Goal: Navigation & Orientation: Find specific page/section

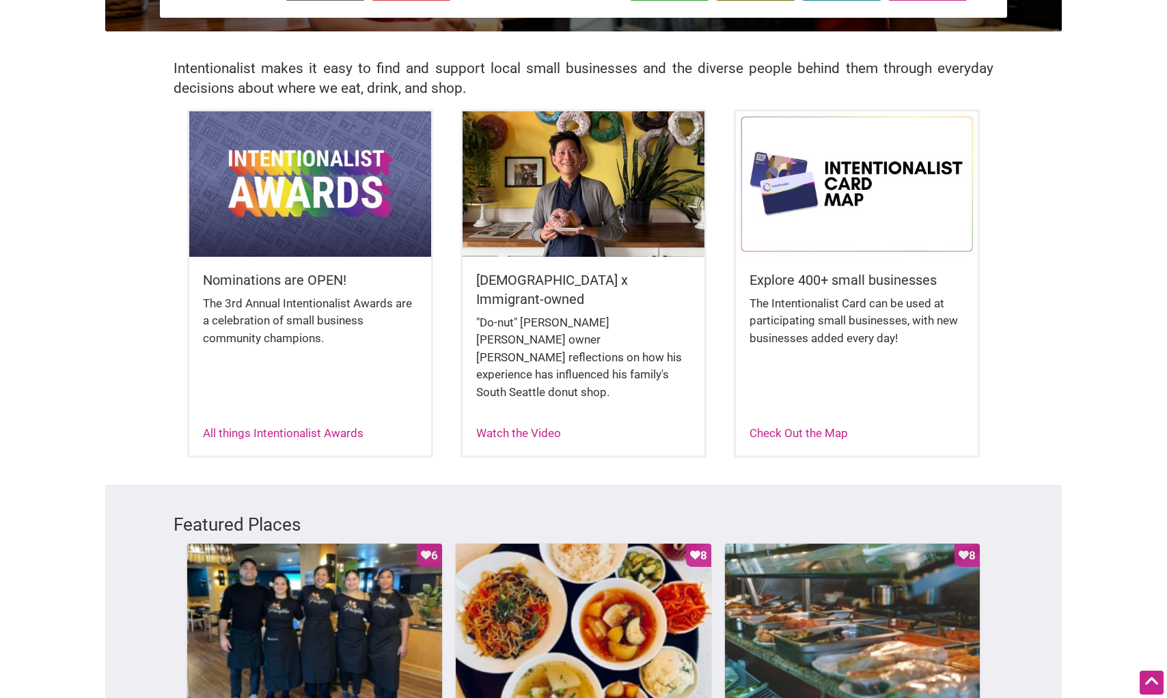
scroll to position [275, 0]
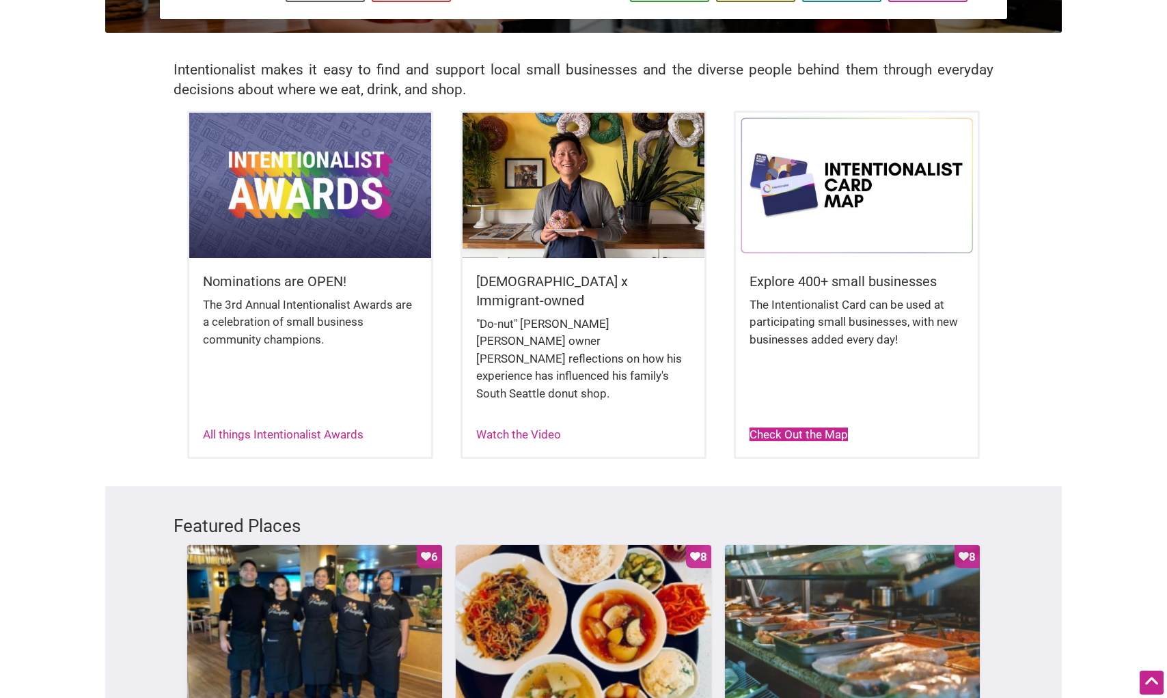
click at [836, 428] on link "Check Out the Map" at bounding box center [799, 435] width 98 height 14
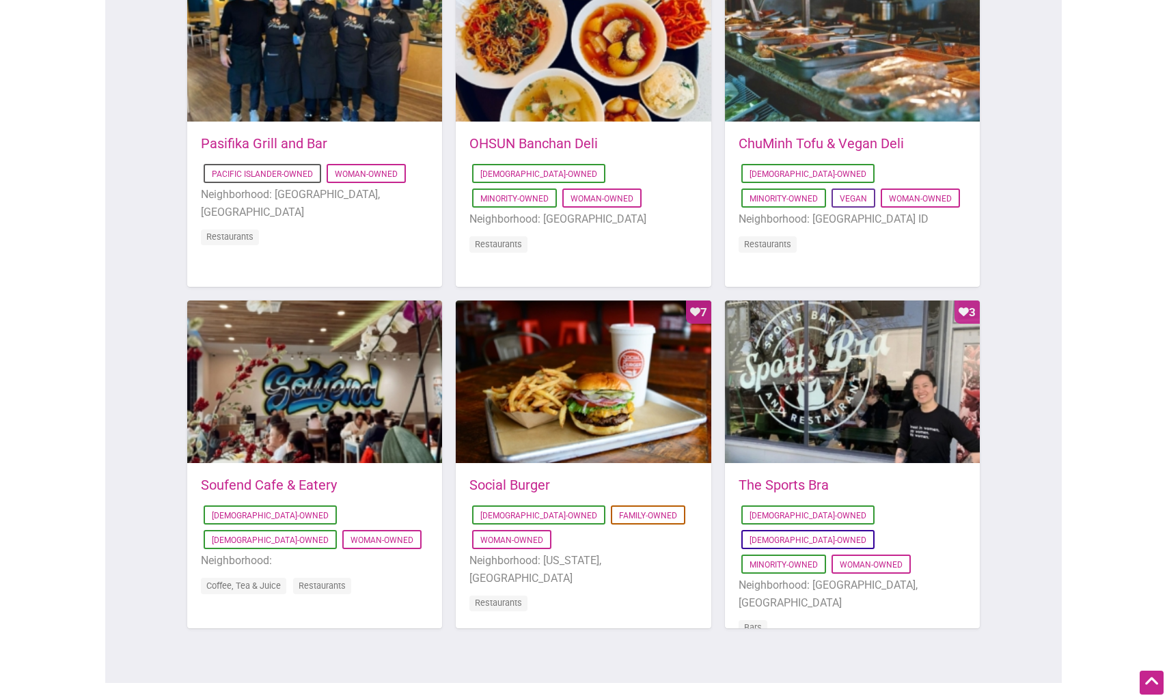
scroll to position [873, 0]
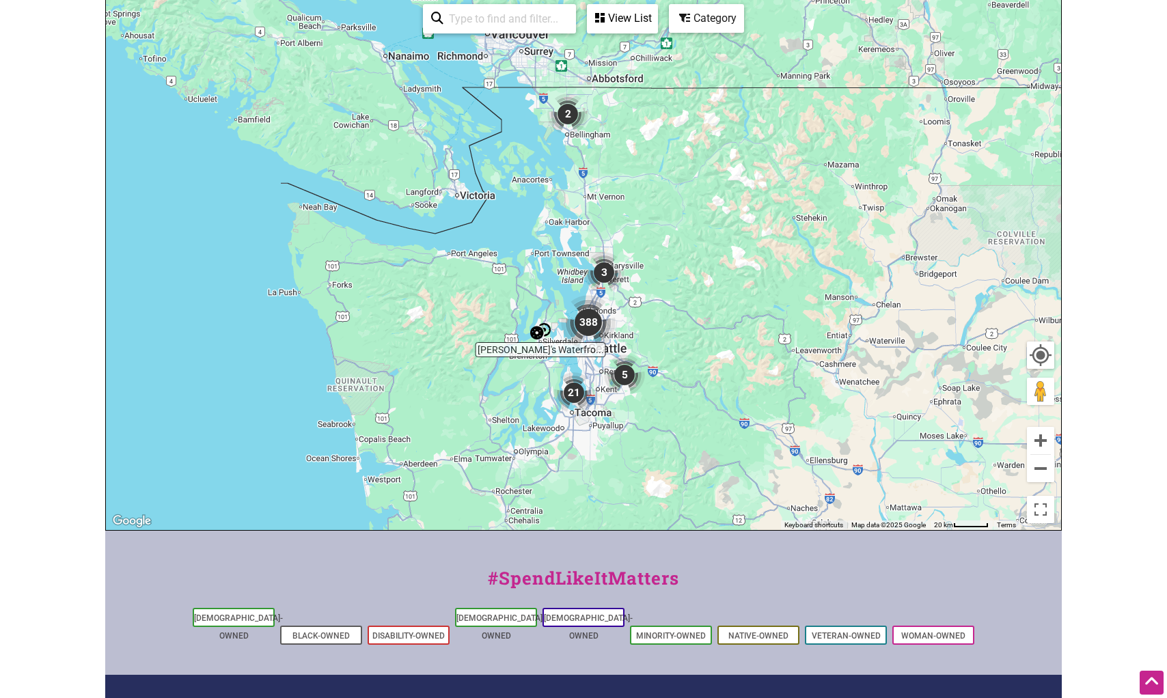
scroll to position [210, 0]
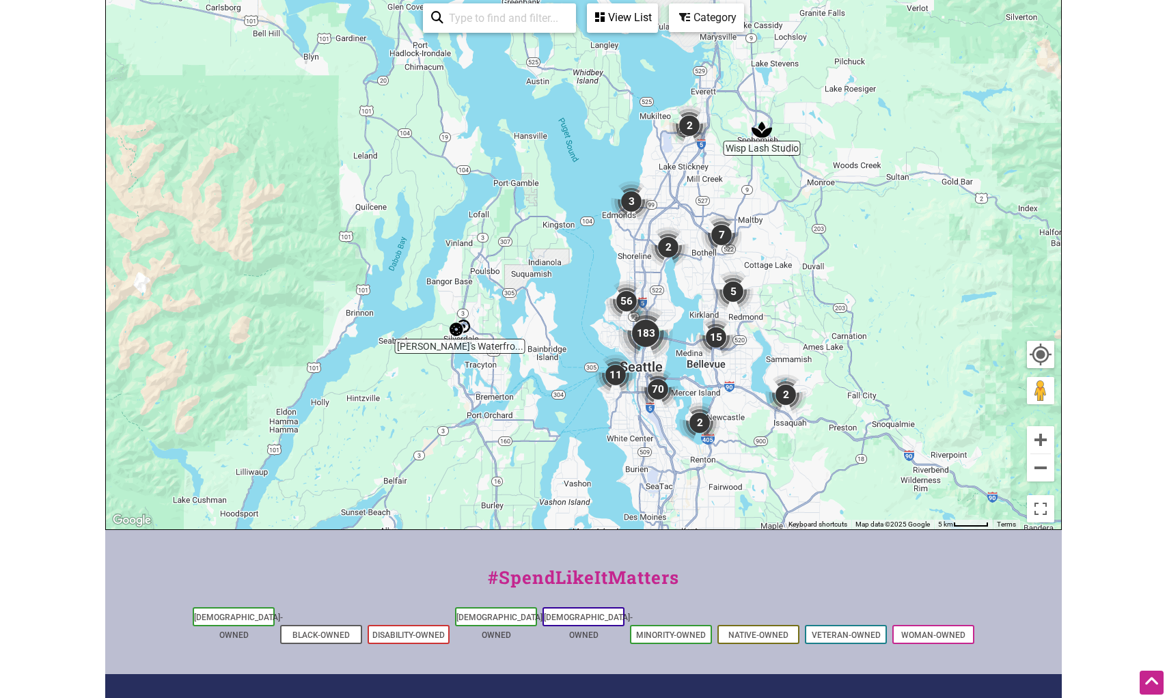
drag, startPoint x: 671, startPoint y: 413, endPoint x: 675, endPoint y: 311, distance: 101.9
click at [675, 311] on div "To navigate, press the arrow keys." at bounding box center [583, 264] width 955 height 532
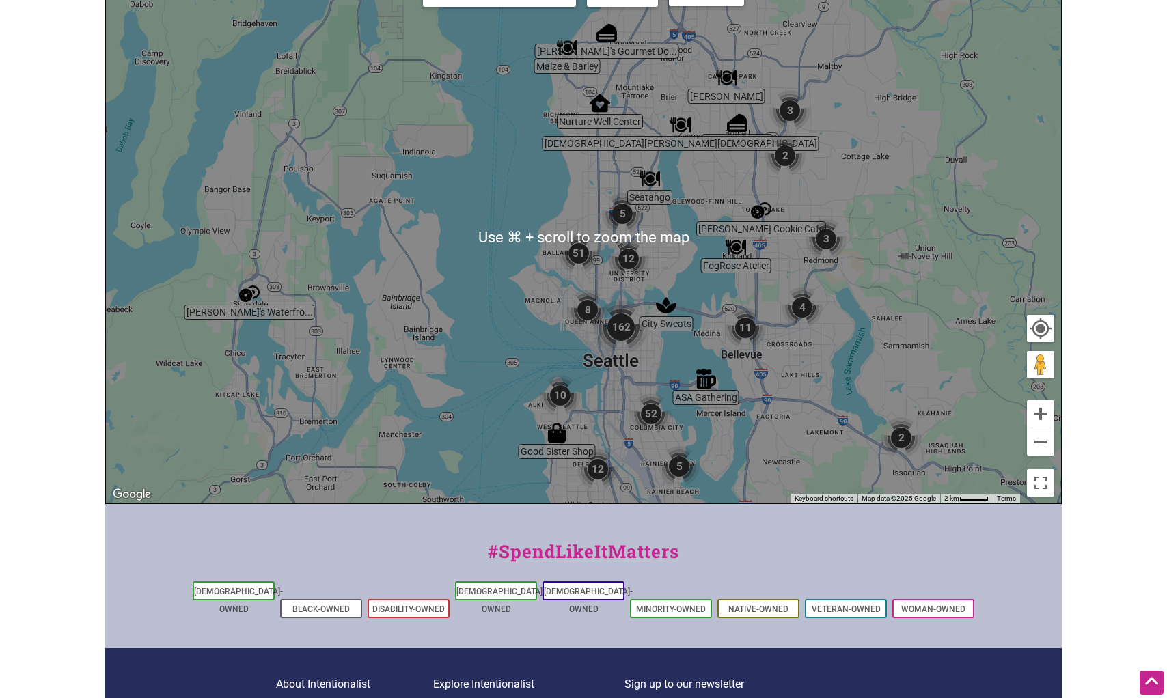
scroll to position [236, 0]
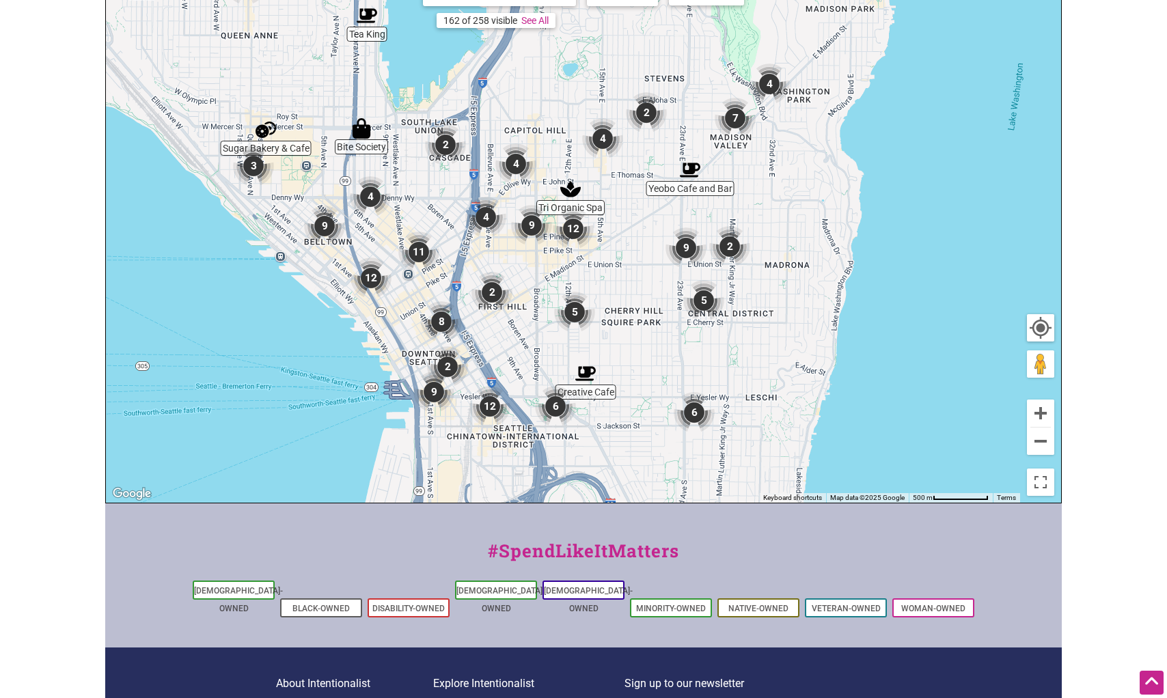
drag, startPoint x: 537, startPoint y: 403, endPoint x: 653, endPoint y: 336, distance: 133.8
click at [653, 336] on div "To navigate, press the arrow keys." at bounding box center [583, 237] width 955 height 532
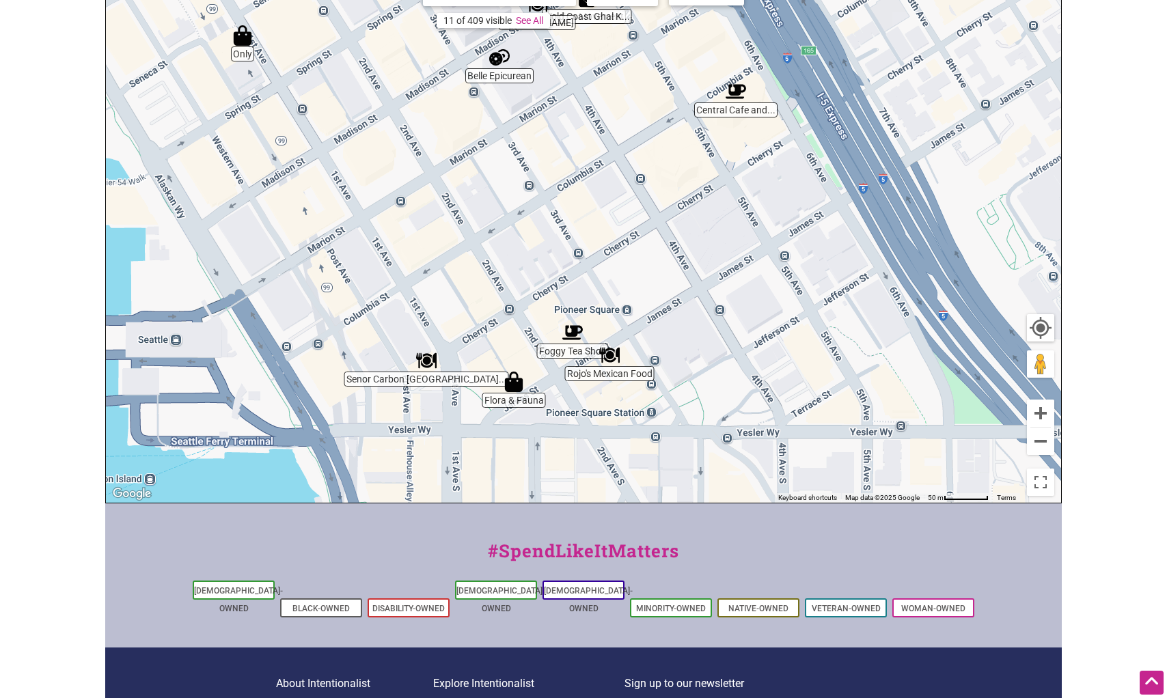
drag, startPoint x: 502, startPoint y: 381, endPoint x: 493, endPoint y: 283, distance: 98.8
click at [493, 283] on div "To navigate, press the arrow keys." at bounding box center [583, 237] width 955 height 532
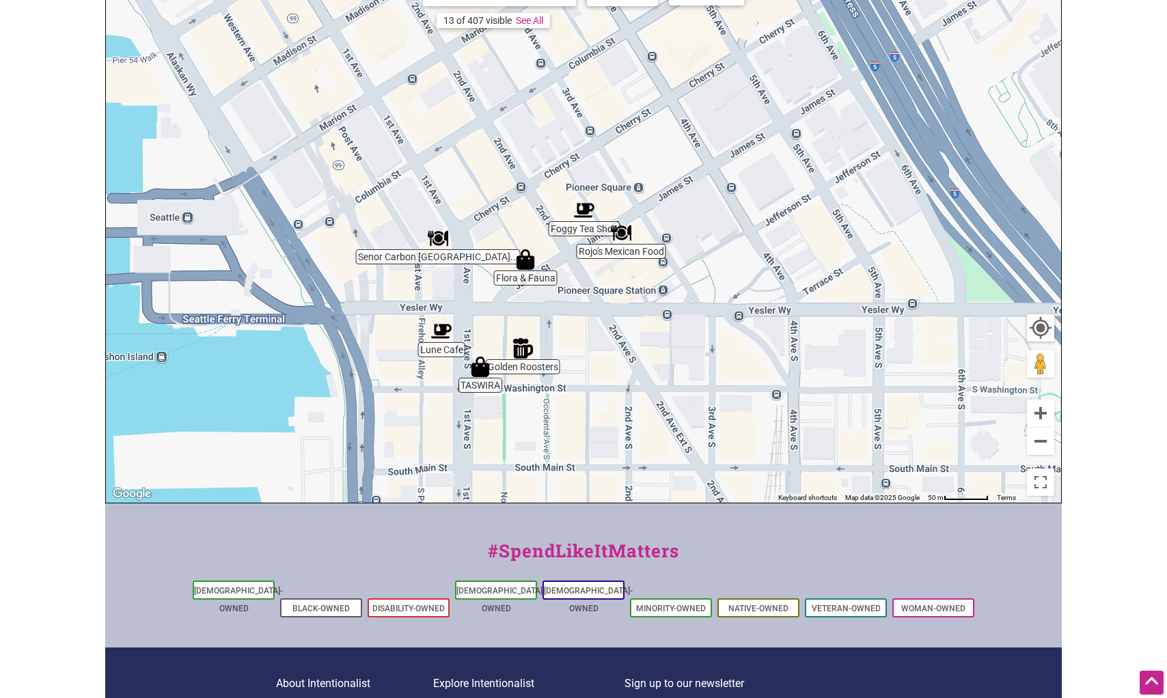
drag, startPoint x: 503, startPoint y: 320, endPoint x: 517, endPoint y: 190, distance: 130.6
click at [517, 190] on div "To navigate, press the arrow keys." at bounding box center [583, 237] width 955 height 532
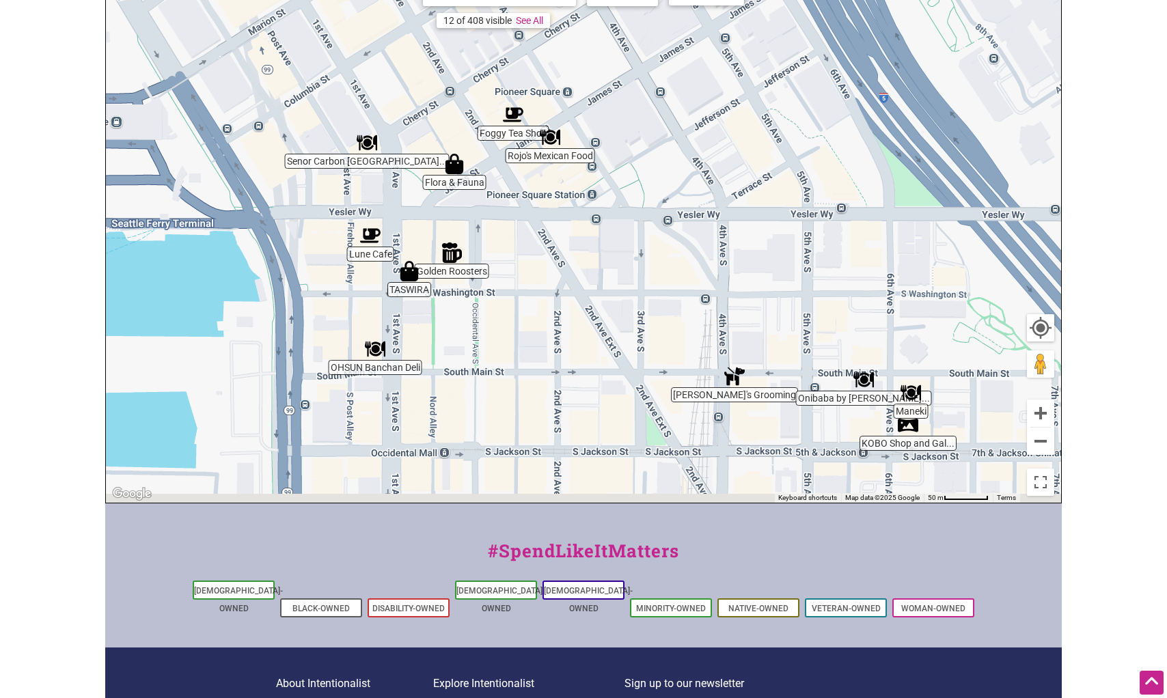
drag, startPoint x: 605, startPoint y: 306, endPoint x: 519, endPoint y: 224, distance: 118.0
click at [519, 224] on div "To navigate, press the arrow keys." at bounding box center [583, 237] width 955 height 532
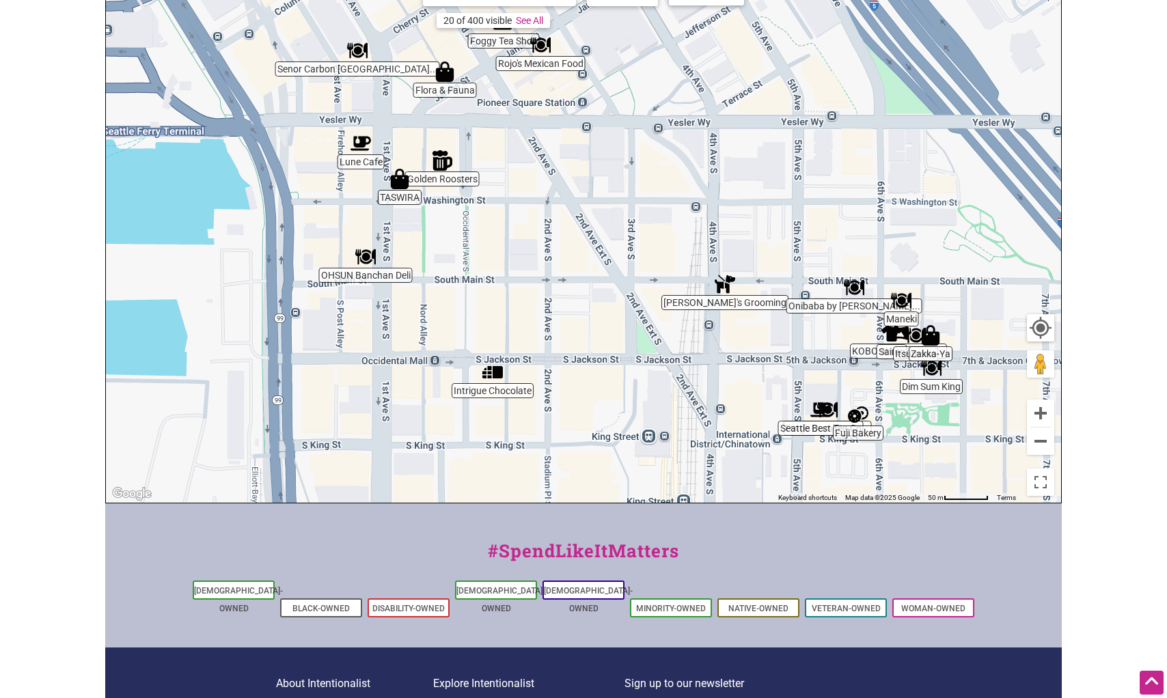
drag, startPoint x: 570, startPoint y: 262, endPoint x: 569, endPoint y: 177, distance: 85.4
click at [569, 177] on div "To navigate, press the arrow keys." at bounding box center [583, 237] width 955 height 532
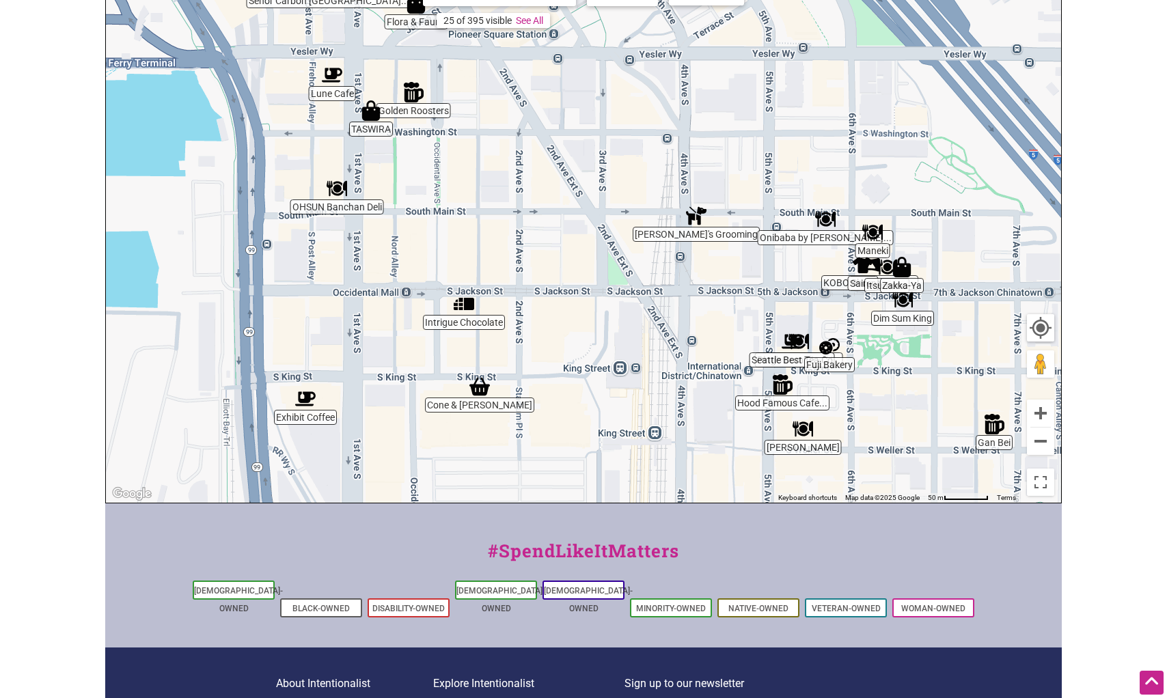
drag, startPoint x: 564, startPoint y: 240, endPoint x: 530, endPoint y: 176, distance: 71.8
click at [530, 176] on div "To navigate, press the arrow keys." at bounding box center [583, 237] width 955 height 532
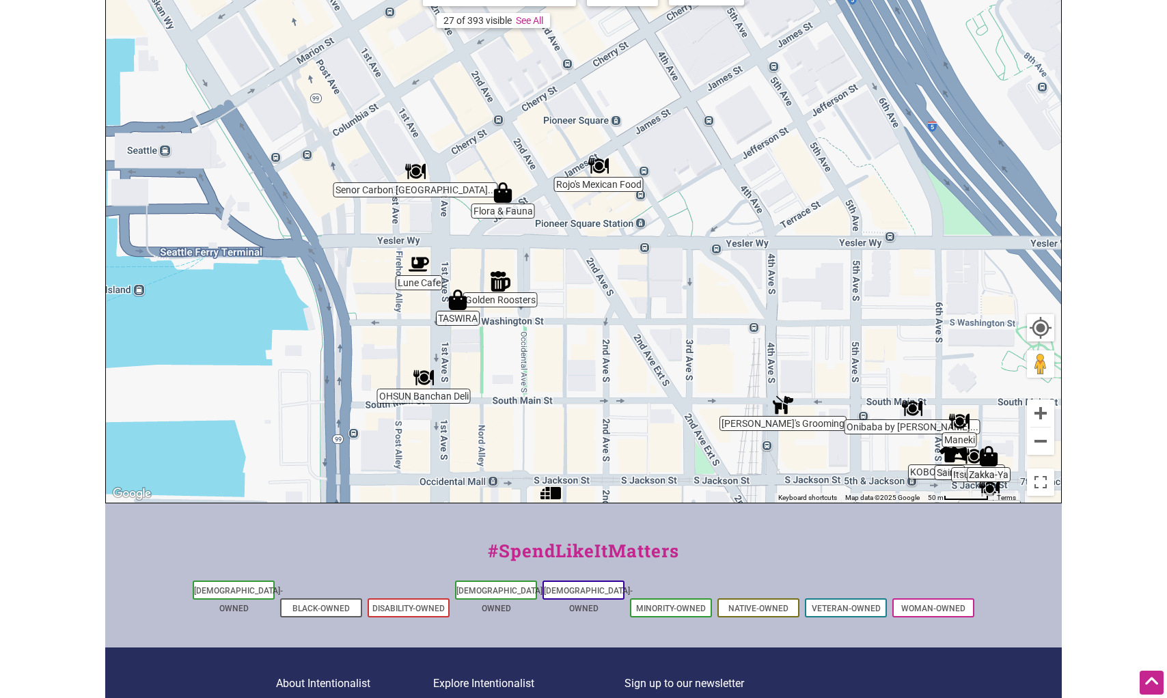
drag, startPoint x: 535, startPoint y: 243, endPoint x: 641, endPoint y: 463, distance: 244.9
click at [641, 462] on div "To navigate, press the arrow keys." at bounding box center [583, 237] width 955 height 532
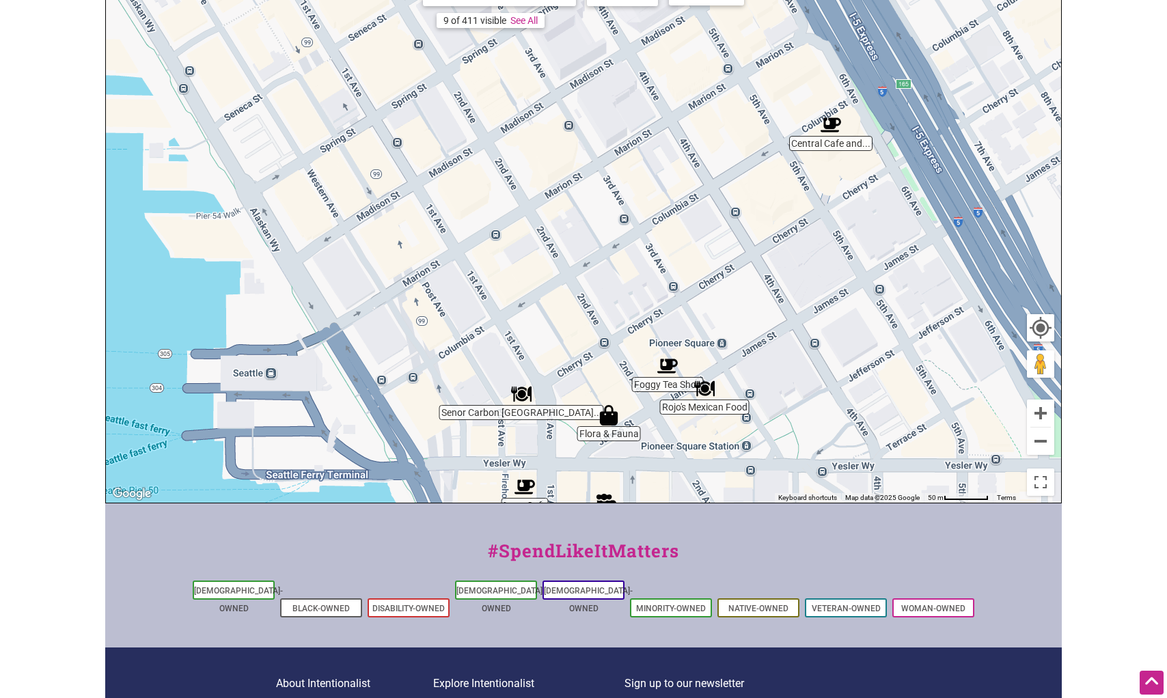
drag, startPoint x: 650, startPoint y: 370, endPoint x: 699, endPoint y: 508, distance: 145.9
click at [699, 508] on div "Intentionalist Spend like it matters 0 Add a Business Map Blog Store Offers Int…" at bounding box center [583, 305] width 957 height 1083
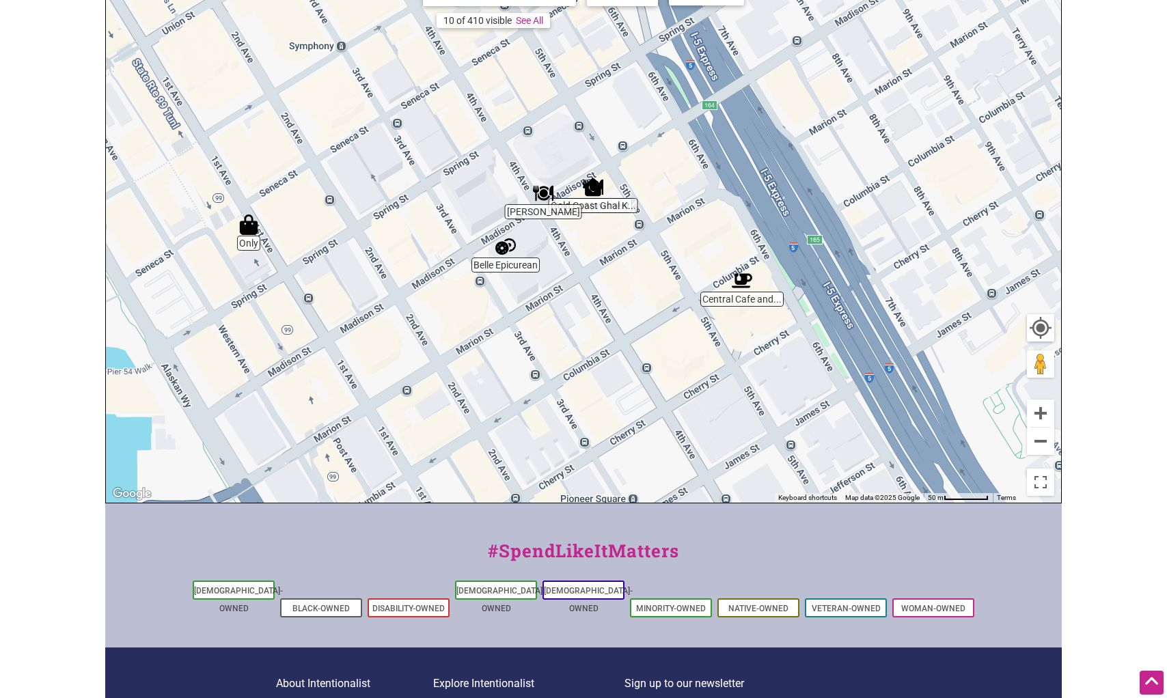
drag, startPoint x: 710, startPoint y: 213, endPoint x: 644, endPoint y: 360, distance: 160.9
click at [644, 360] on div "To navigate, press the arrow keys." at bounding box center [583, 237] width 955 height 532
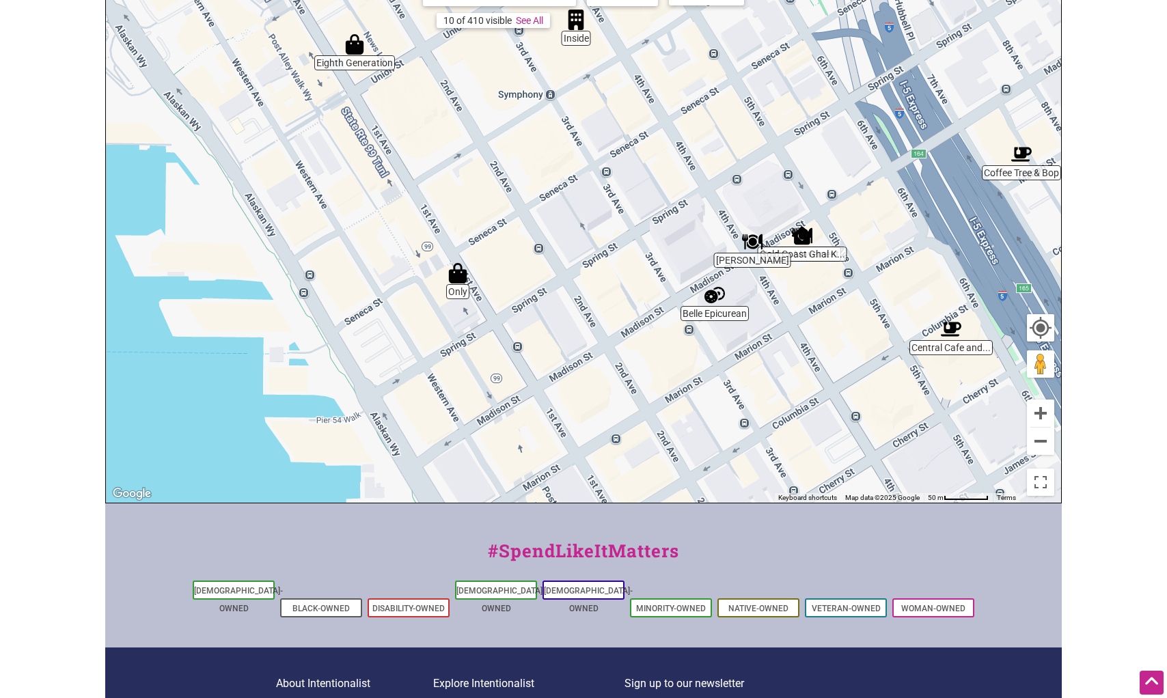
drag, startPoint x: 429, startPoint y: 341, endPoint x: 617, endPoint y: 405, distance: 198.4
click at [617, 405] on div "To navigate, press the arrow keys." at bounding box center [583, 237] width 955 height 532
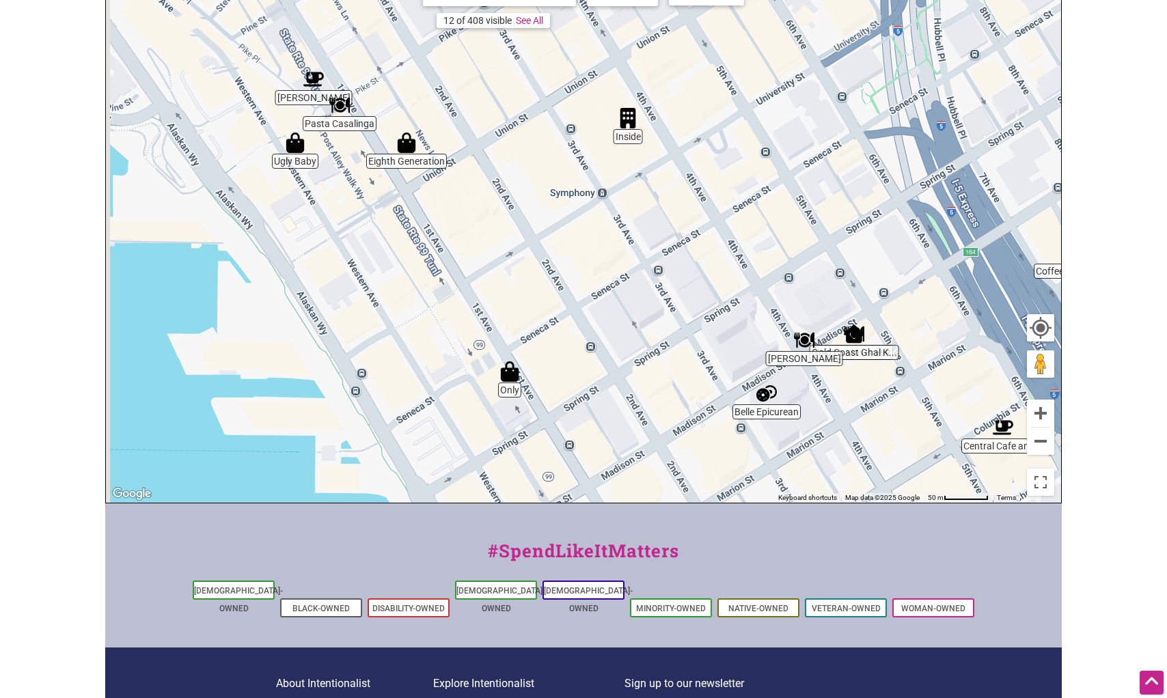
drag, startPoint x: 582, startPoint y: 271, endPoint x: 634, endPoint y: 362, distance: 104.7
click at [634, 362] on div "To navigate, press the arrow keys." at bounding box center [583, 237] width 955 height 532
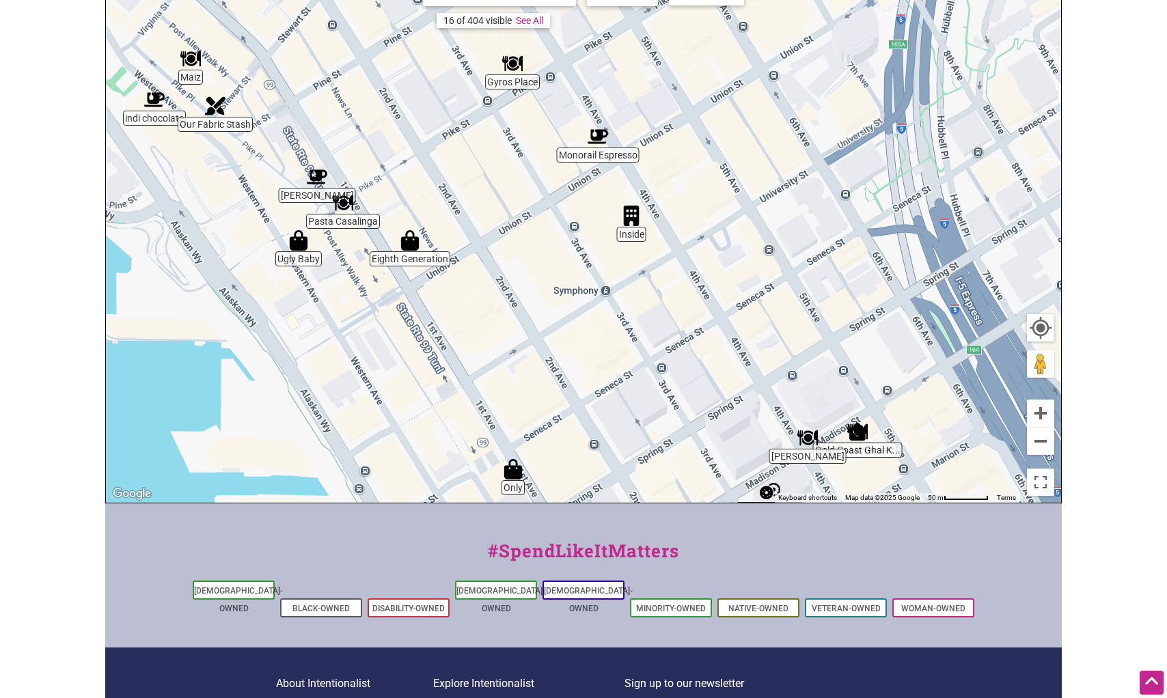
drag, startPoint x: 345, startPoint y: 208, endPoint x: 345, endPoint y: 302, distance: 94.3
click at [345, 302] on div "To navigate, press the arrow keys." at bounding box center [583, 237] width 955 height 532
